Goal: Information Seeking & Learning: Learn about a topic

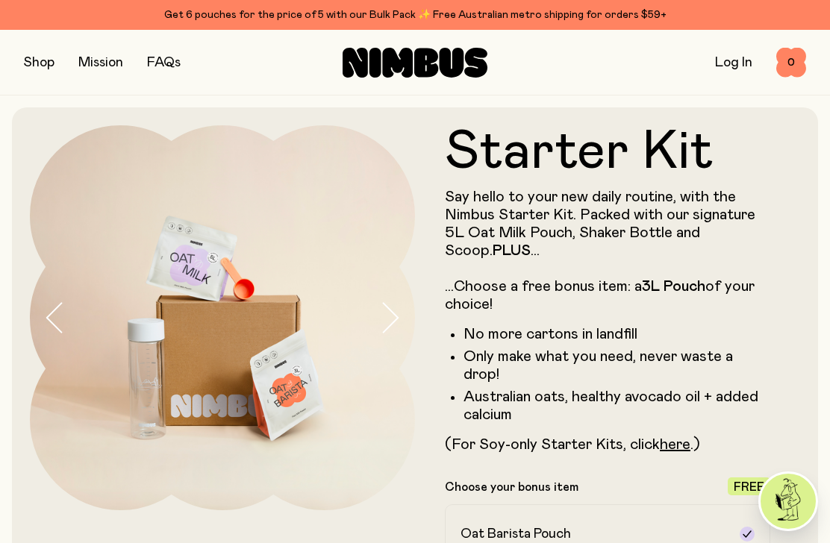
click at [547, 478] on div "Choose your bonus item Free" at bounding box center [607, 487] width 325 height 18
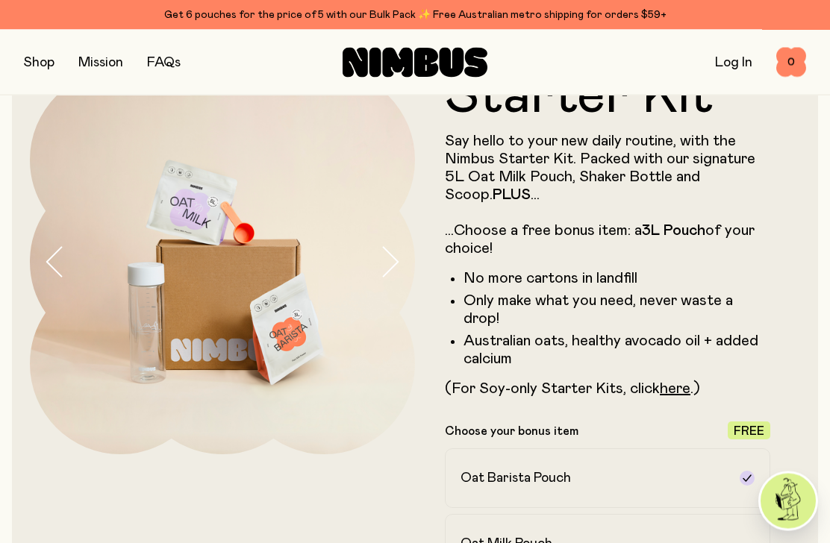
scroll to position [55, 0]
click at [389, 254] on icon "button" at bounding box center [391, 262] width 15 height 29
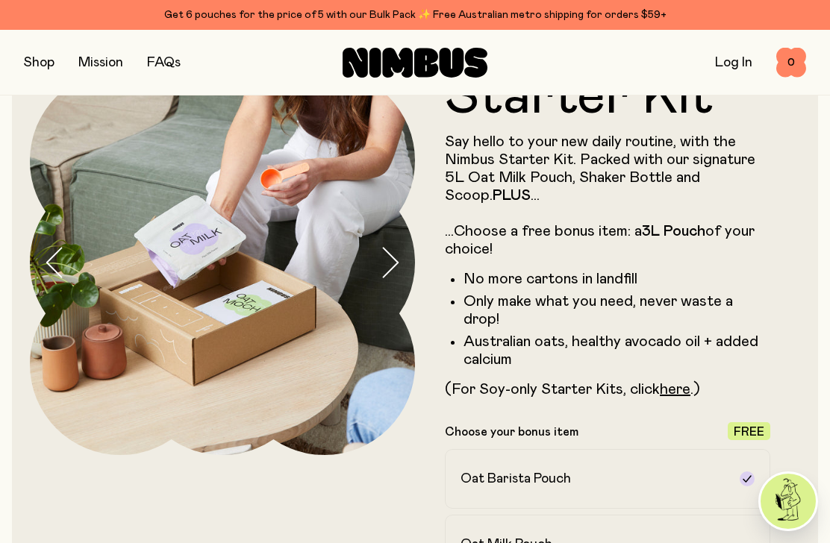
click at [398, 260] on icon "button" at bounding box center [389, 262] width 21 height 31
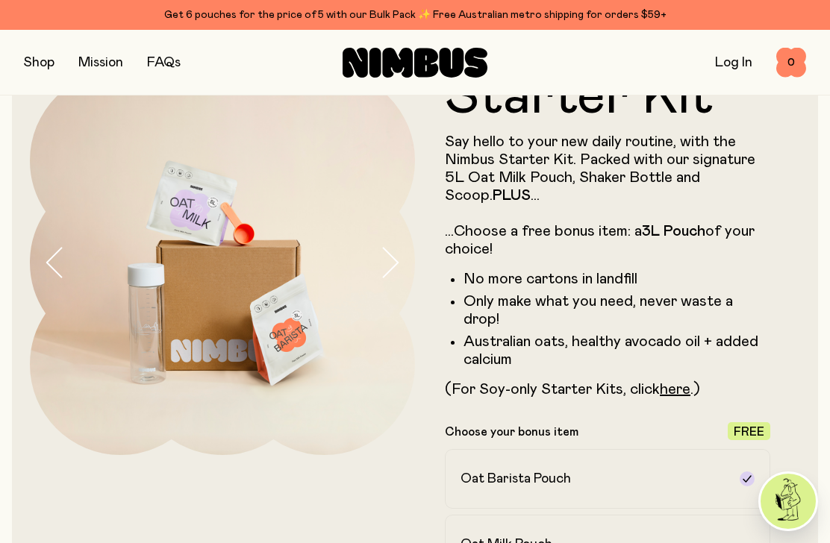
click at [402, 251] on button "button" at bounding box center [397, 262] width 36 height 385
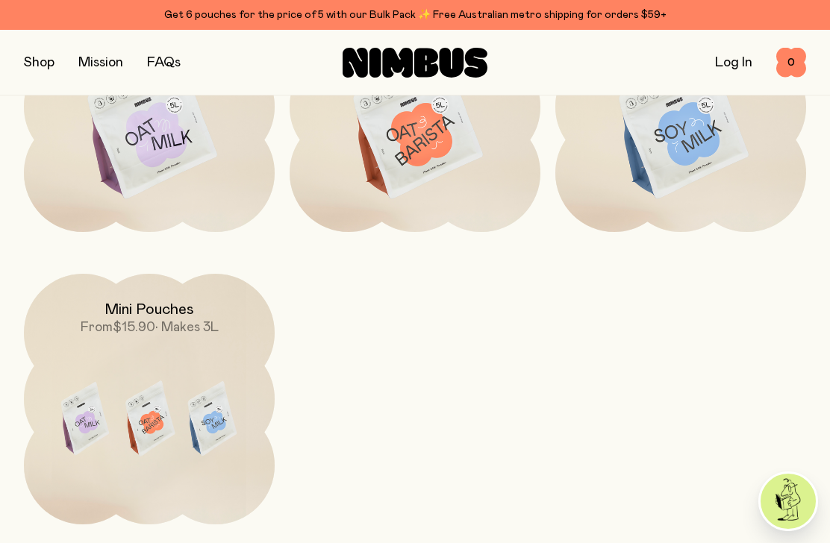
scroll to position [4389, 0]
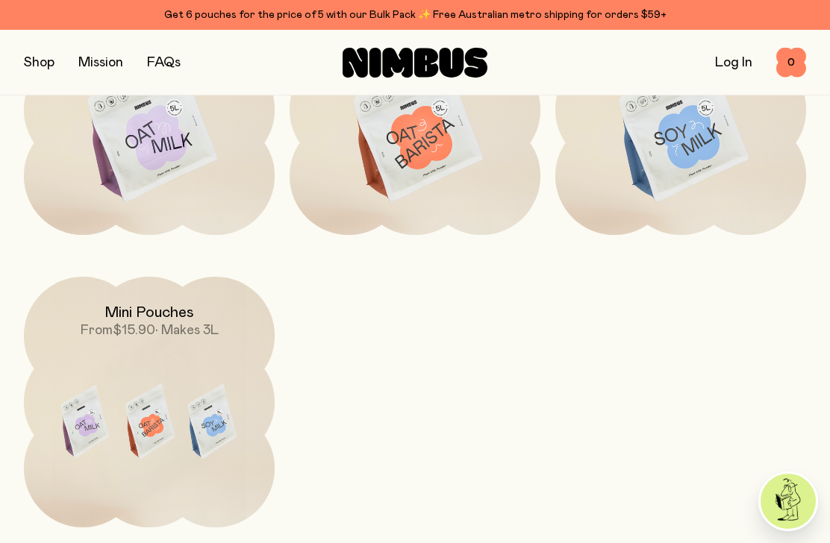
click at [98, 410] on img at bounding box center [149, 424] width 251 height 295
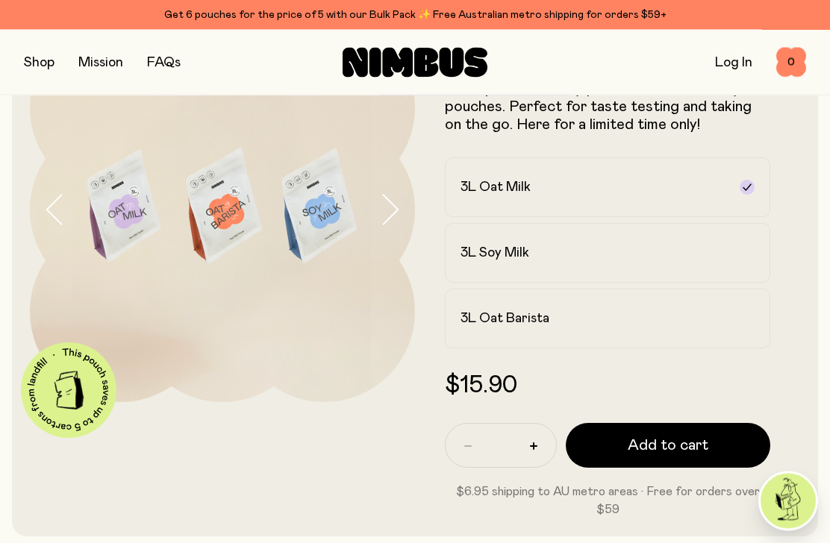
scroll to position [108, 0]
click at [172, 56] on link "FAQs" at bounding box center [164, 62] width 34 height 13
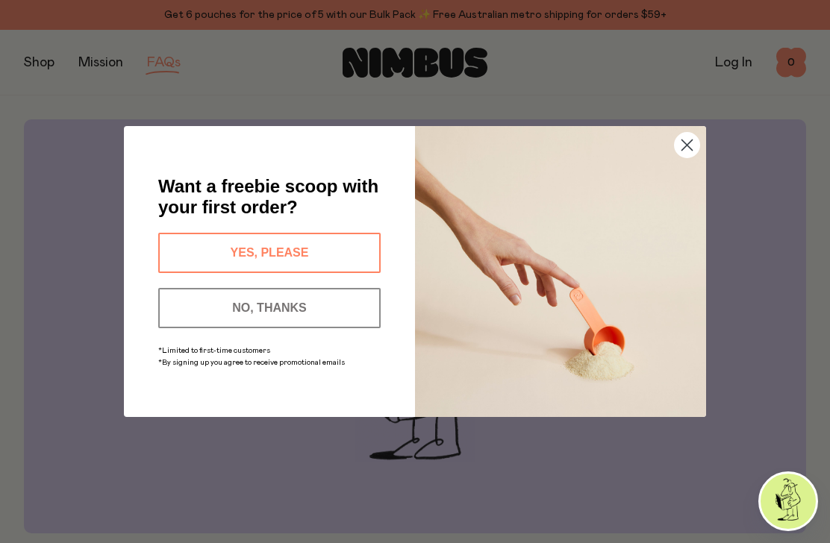
click at [690, 143] on icon "Close dialog" at bounding box center [687, 145] width 10 height 10
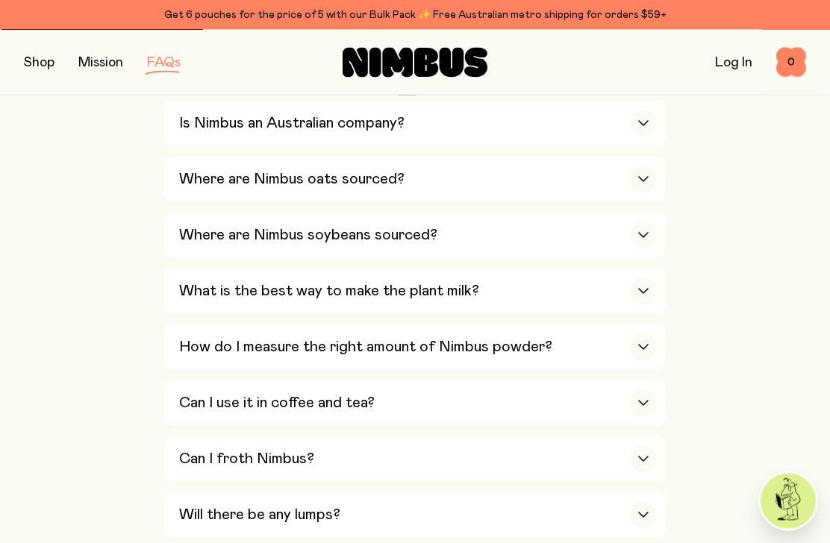
scroll to position [576, 0]
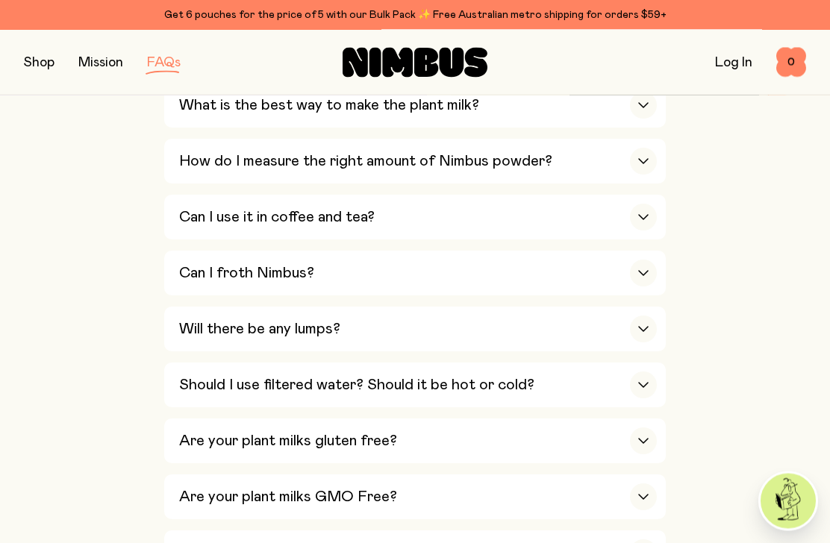
click at [648, 383] on icon "button" at bounding box center [643, 386] width 12 height 6
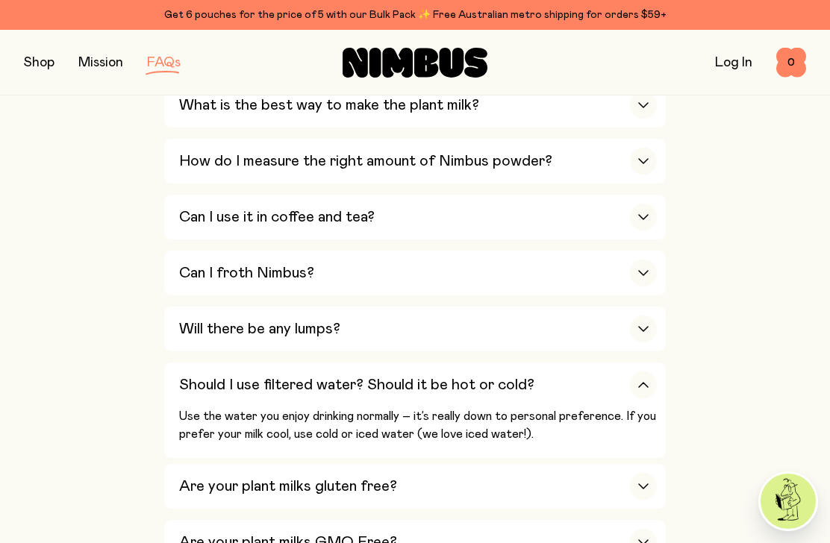
click at [648, 382] on icon "button" at bounding box center [643, 385] width 12 height 6
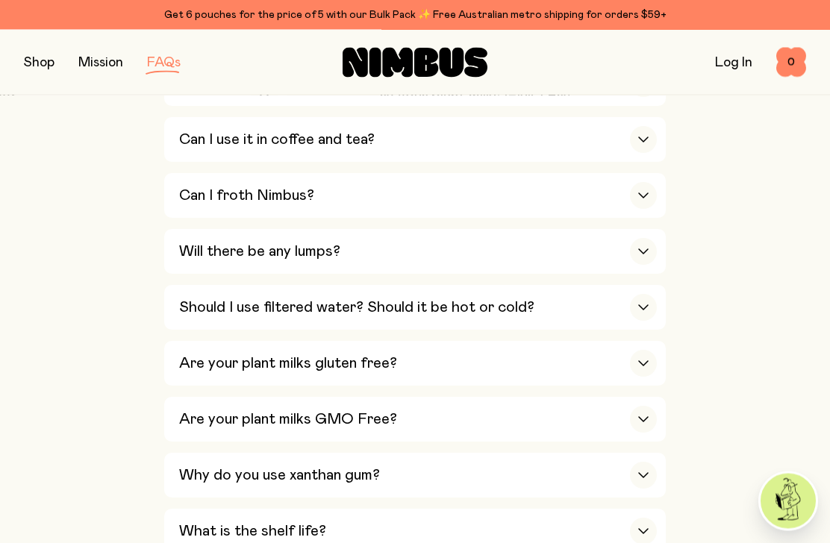
scroll to position [840, 0]
click at [534, 452] on div "Why do you use xanthan gum?" at bounding box center [418, 474] width 478 height 45
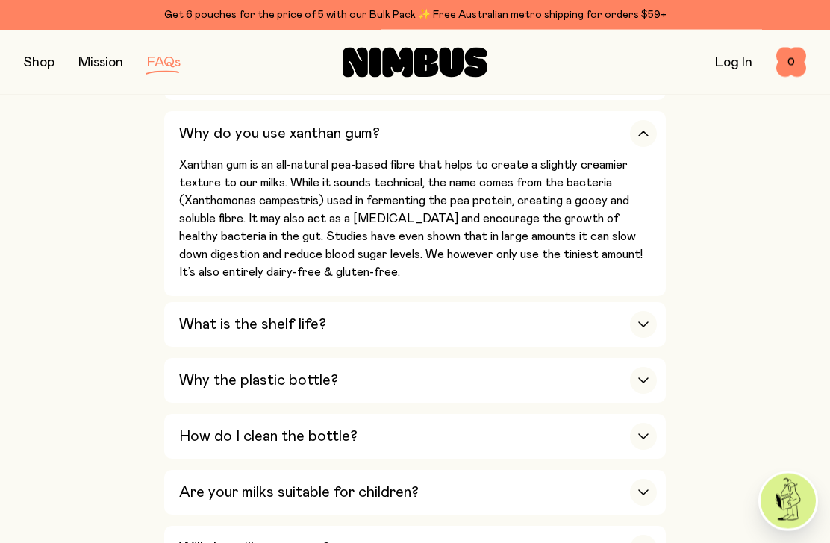
click at [648, 322] on icon "button" at bounding box center [643, 325] width 12 height 6
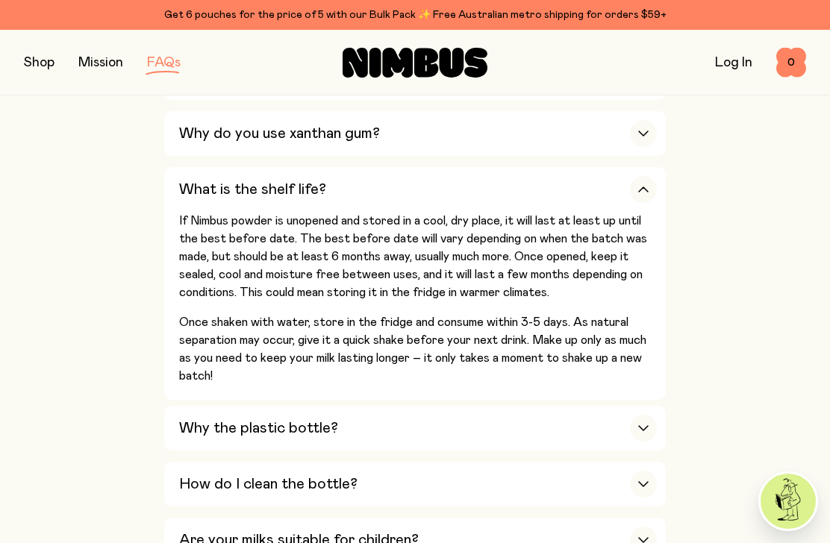
click at [646, 426] on icon "button" at bounding box center [643, 428] width 9 height 4
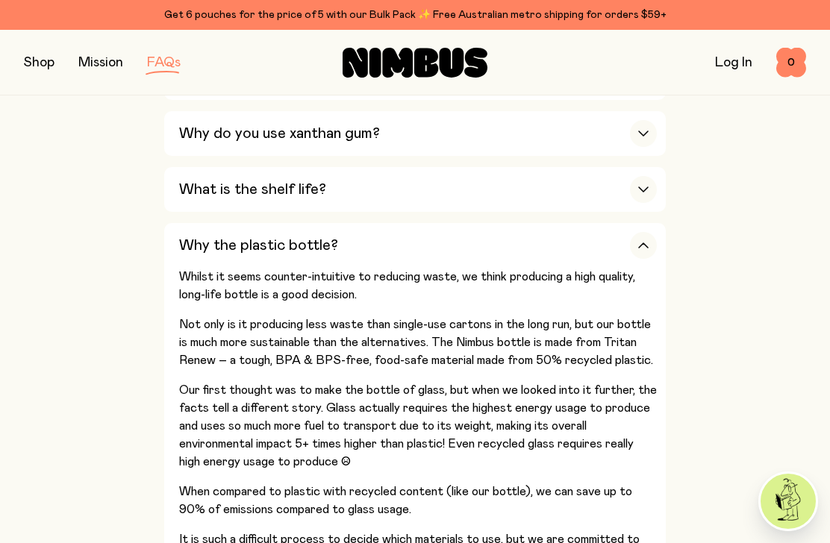
click at [644, 243] on icon "button" at bounding box center [643, 246] width 12 height 6
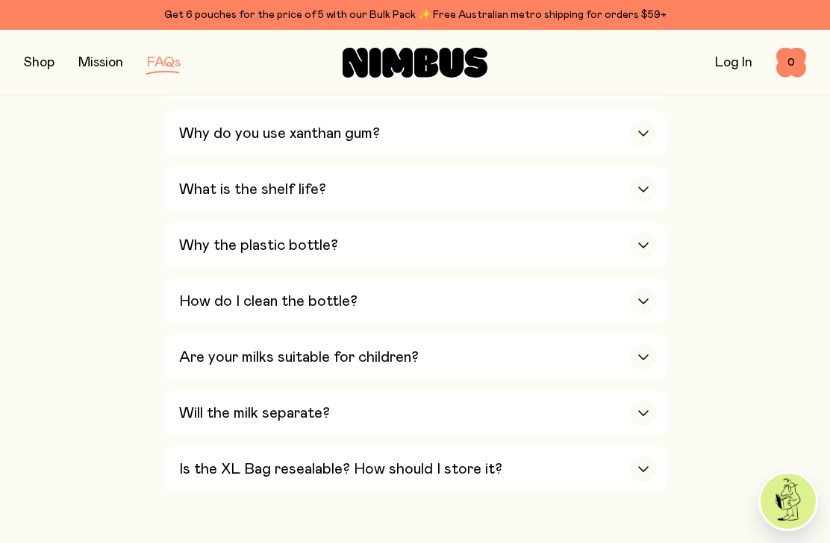
click at [660, 335] on button "How do I clean the bottle? Your bottle might get a bit of residue on it from sh…" at bounding box center [414, 357] width 501 height 45
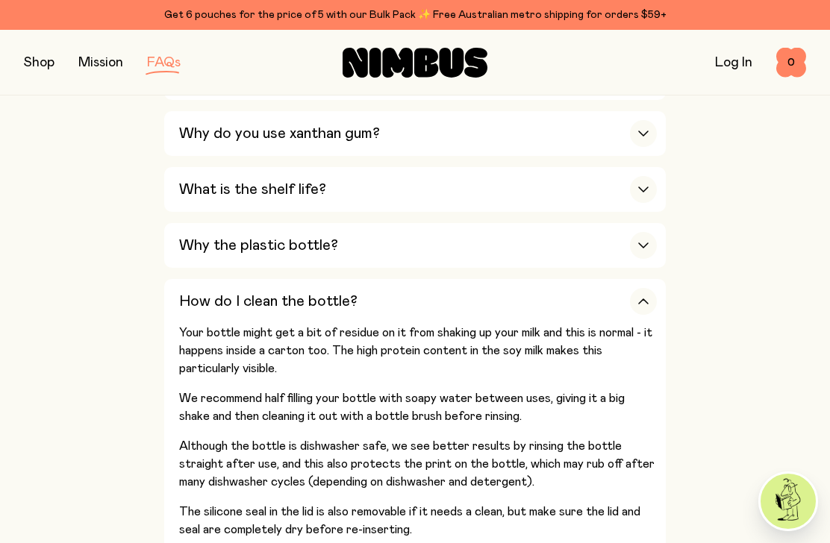
click at [642, 288] on div "button" at bounding box center [643, 301] width 27 height 27
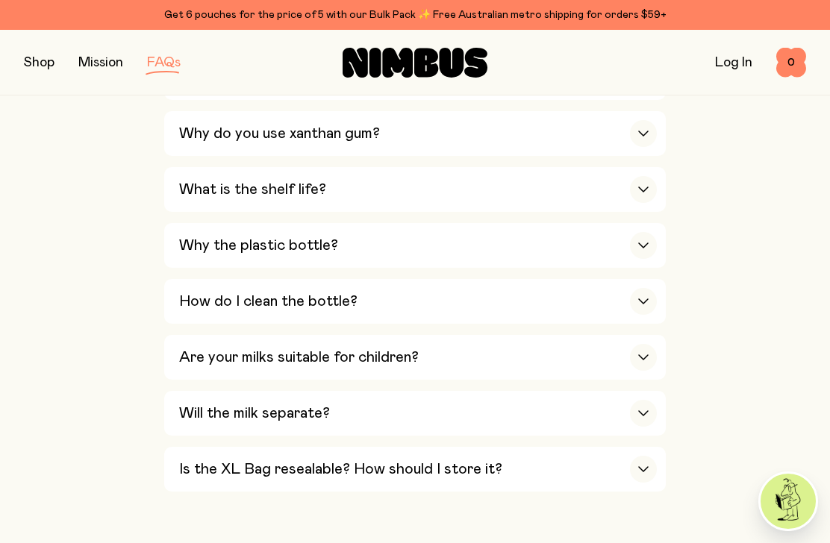
click at [645, 400] on div "button" at bounding box center [643, 413] width 27 height 27
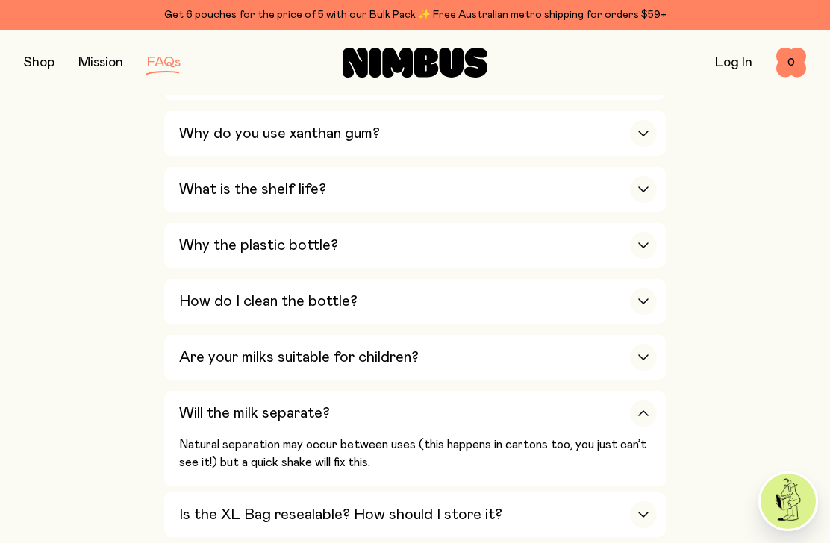
click at [654, 400] on div "button" at bounding box center [643, 413] width 27 height 27
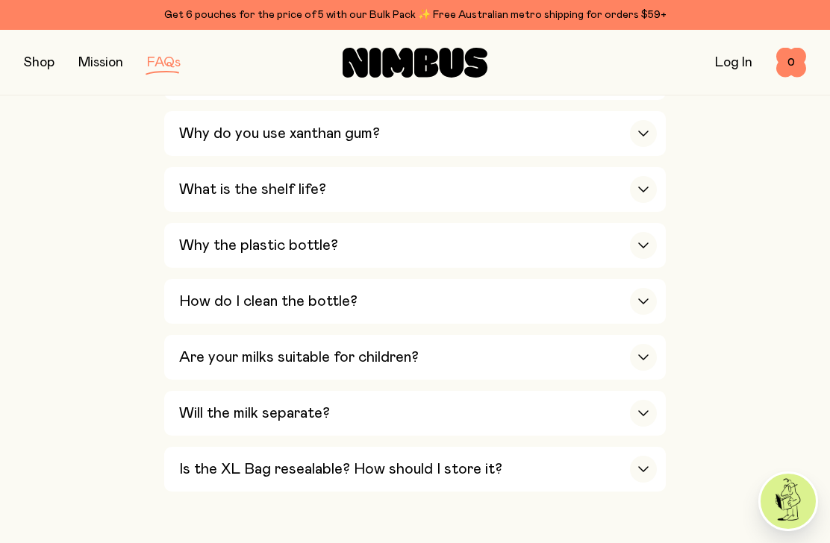
click at [652, 456] on div "button" at bounding box center [643, 469] width 27 height 27
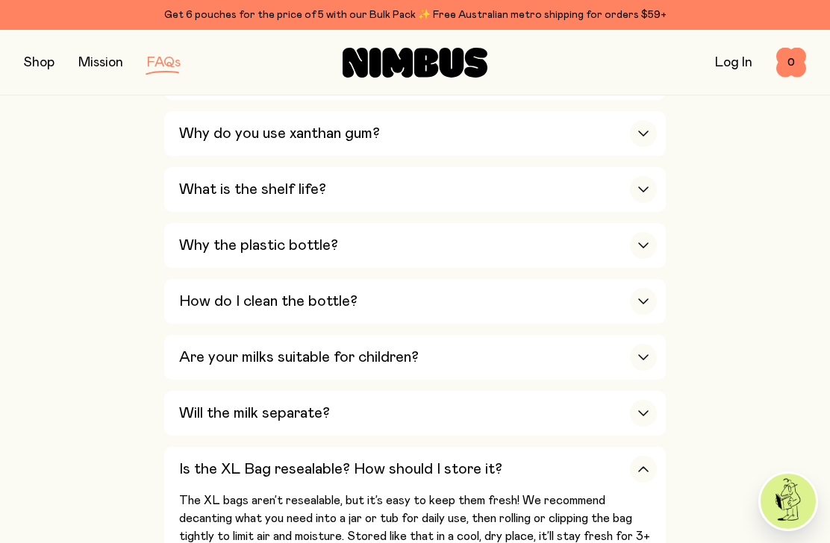
click at [640, 456] on div "button" at bounding box center [643, 469] width 27 height 27
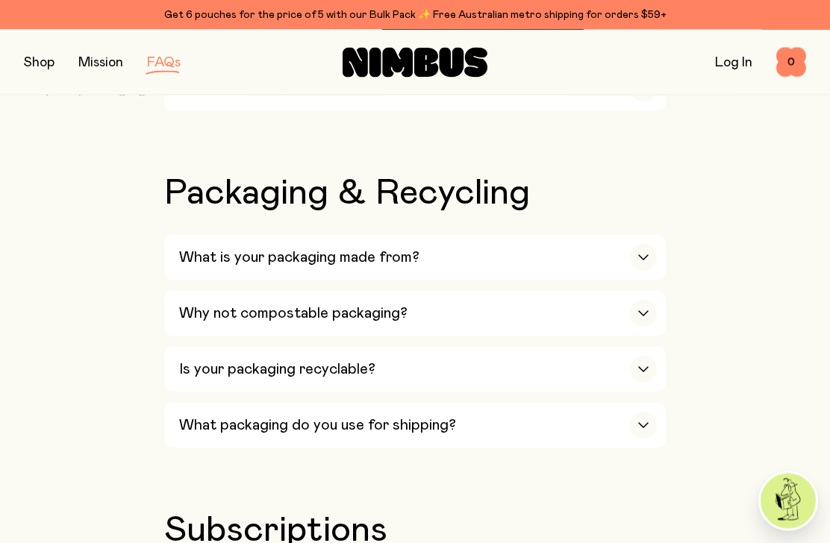
click at [648, 311] on icon "button" at bounding box center [643, 314] width 12 height 6
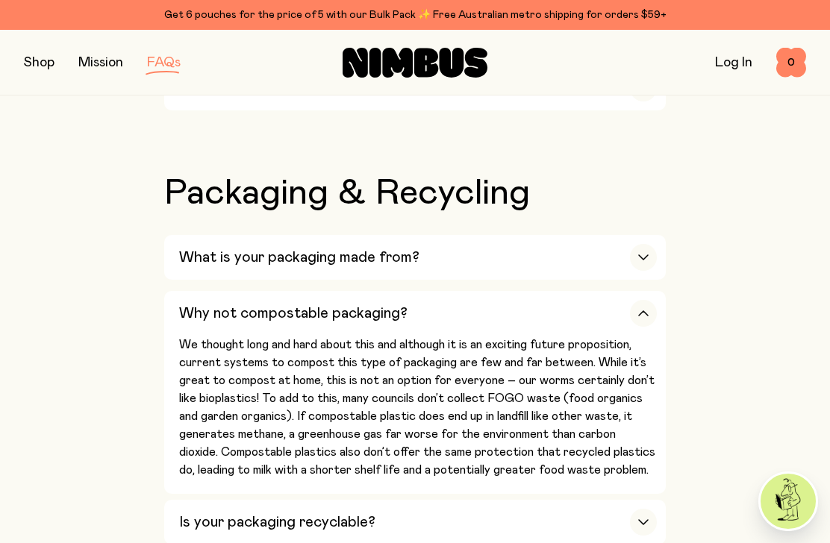
click at [648, 519] on icon "button" at bounding box center [643, 522] width 12 height 6
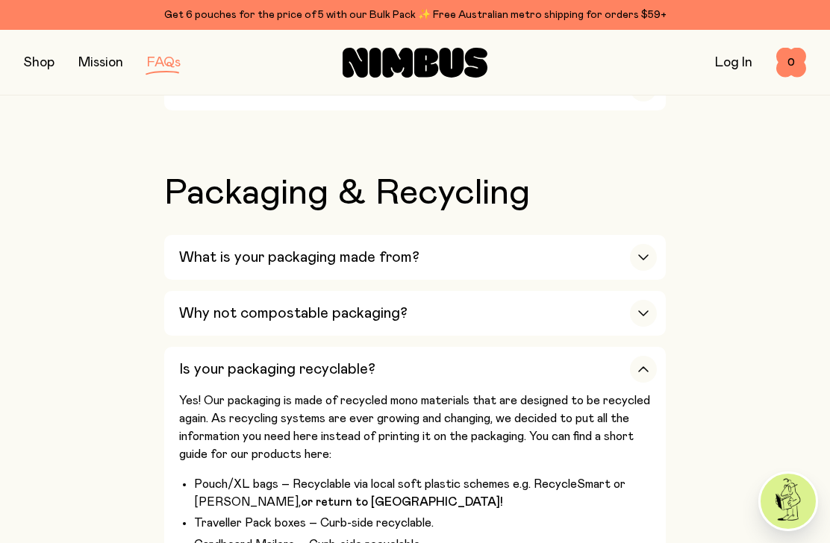
click at [645, 356] on div "button" at bounding box center [643, 369] width 27 height 27
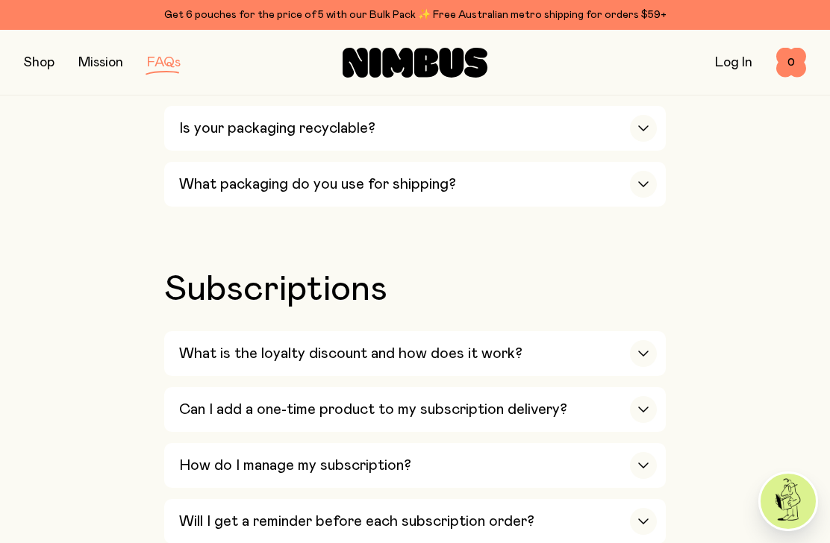
scroll to position [1809, 0]
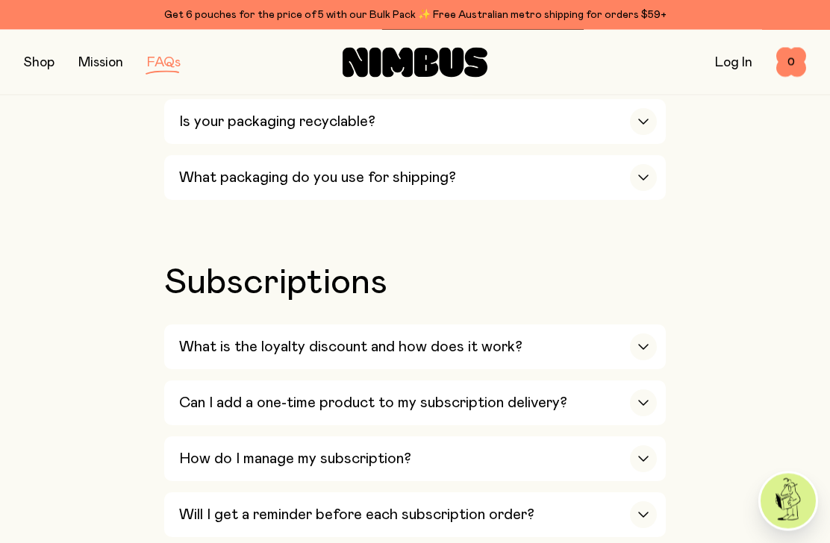
click at [645, 325] on div "What is the loyalty discount and how does it work?" at bounding box center [418, 347] width 478 height 45
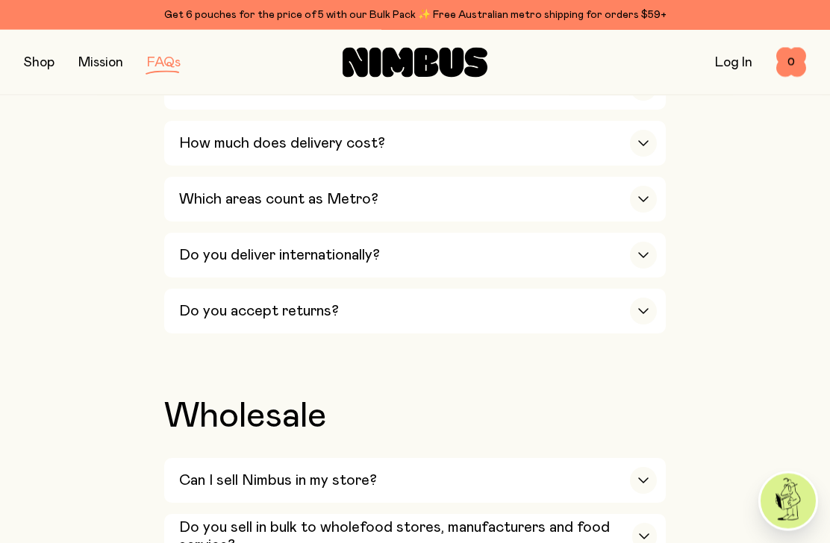
scroll to position [2853, 0]
click at [657, 458] on button "Can I sell Nimbus in my store? Yes! We work with Unique Health Products to dist…" at bounding box center [414, 480] width 501 height 45
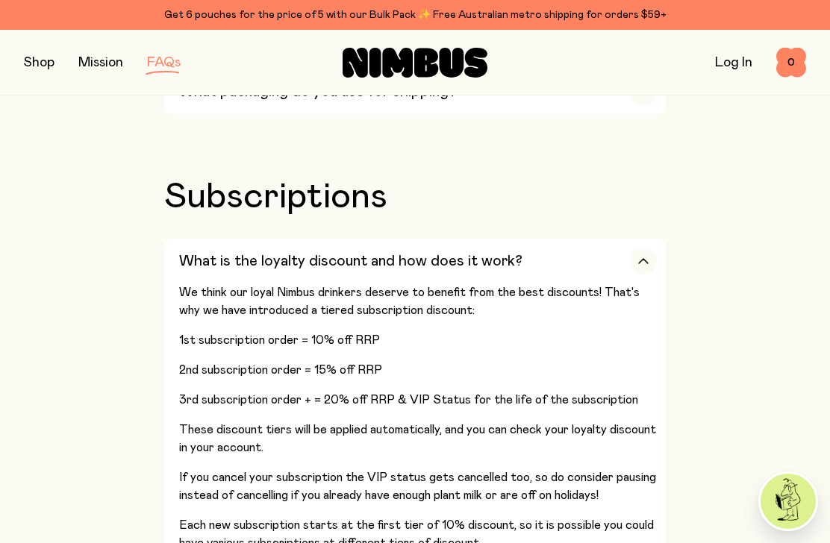
scroll to position [1890, 0]
